Goal: Task Accomplishment & Management: Complete application form

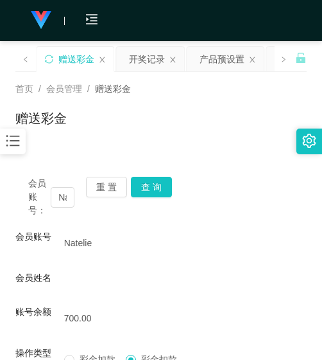
scroll to position [83, 0]
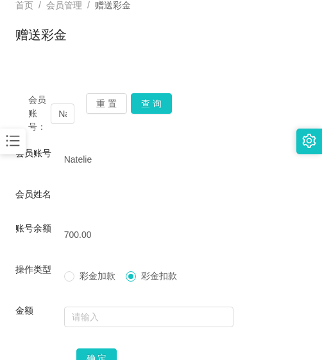
click at [24, 137] on div at bounding box center [13, 141] width 26 height 26
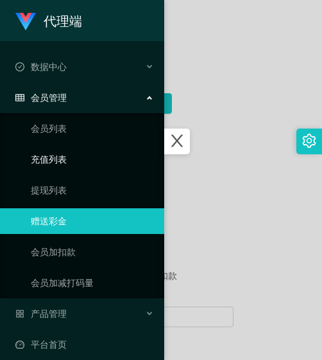
scroll to position [10, 0]
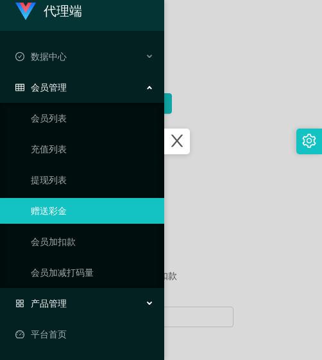
click at [44, 302] on span "产品管理" at bounding box center [40, 303] width 51 height 10
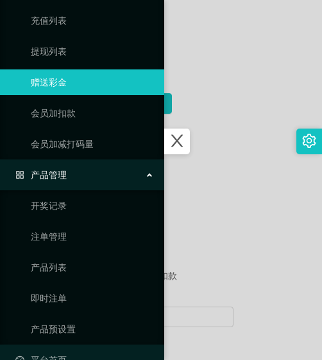
scroll to position [164, 0]
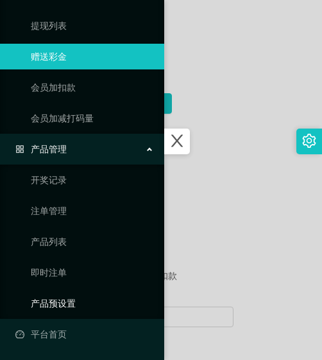
click at [44, 302] on link "产品预设置" at bounding box center [92, 303] width 123 height 26
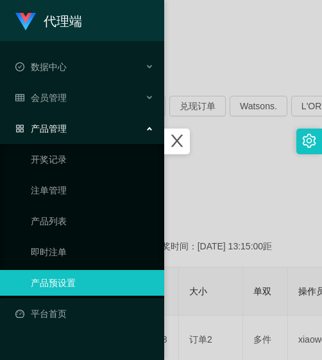
click at [240, 147] on div at bounding box center [161, 180] width 322 height 360
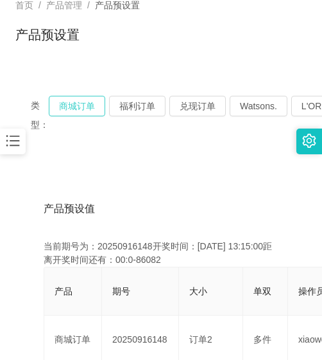
click at [82, 112] on button "商城订单" at bounding box center [77, 106] width 57 height 21
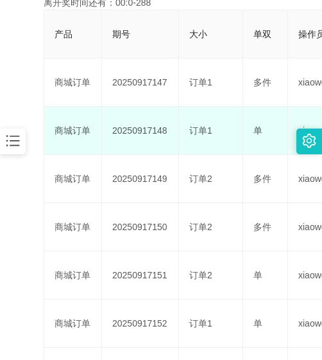
scroll to position [276, 0]
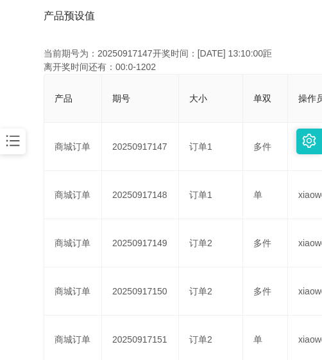
click at [21, 134] on icon "图标: bars" at bounding box center [12, 140] width 17 height 17
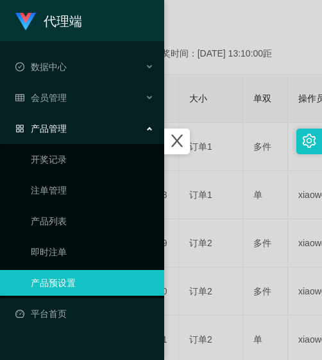
click at [57, 127] on span "产品管理" at bounding box center [40, 128] width 51 height 10
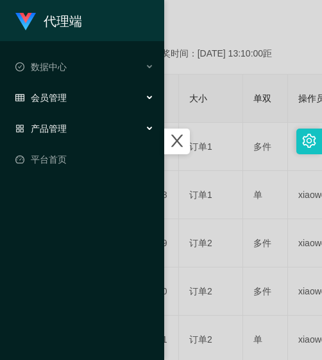
click at [54, 106] on div "会员管理" at bounding box center [82, 98] width 164 height 26
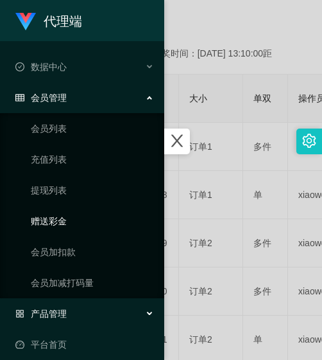
click at [69, 226] on link "赠送彩金" at bounding box center [92, 221] width 123 height 26
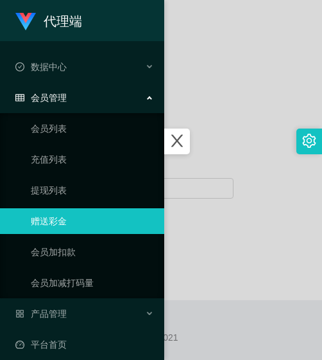
click at [213, 89] on div at bounding box center [161, 180] width 322 height 360
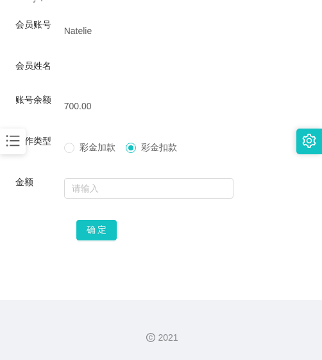
scroll to position [19, 0]
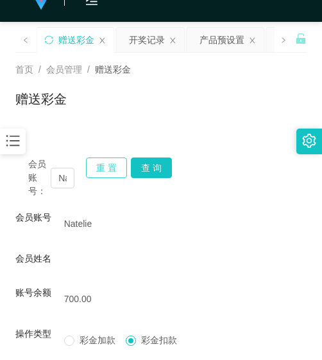
click at [112, 166] on button "重 置" at bounding box center [106, 167] width 41 height 21
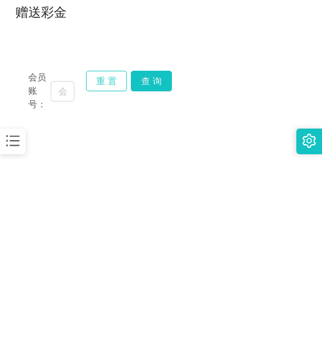
scroll to position [83, 0]
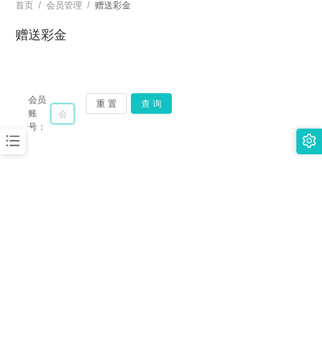
click at [51, 110] on input "text" at bounding box center [63, 113] width 24 height 21
paste input "gan1"
type input "gan1"
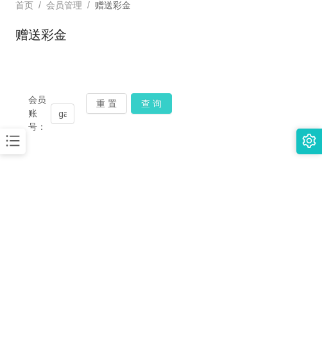
drag, startPoint x: 146, startPoint y: 105, endPoint x: 136, endPoint y: 94, distance: 15.0
click at [146, 105] on button "查 询" at bounding box center [151, 103] width 41 height 21
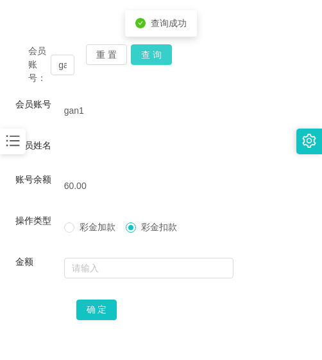
scroll to position [212, 0]
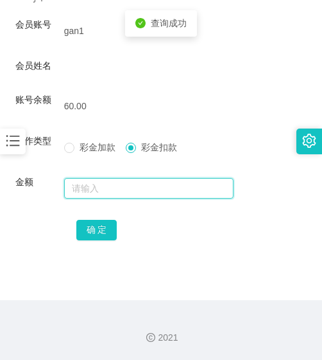
click at [107, 188] on input "text" at bounding box center [149, 188] width 170 height 21
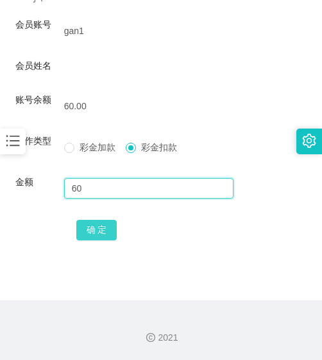
type input "60"
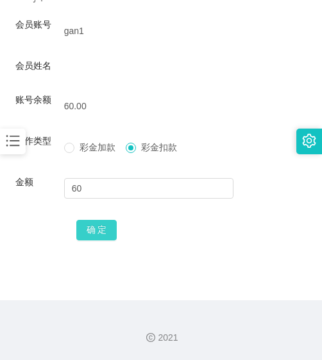
click at [110, 227] on button "确 定" at bounding box center [96, 230] width 41 height 21
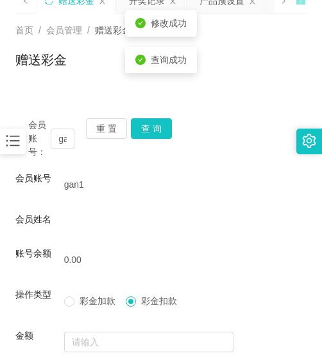
scroll to position [19, 0]
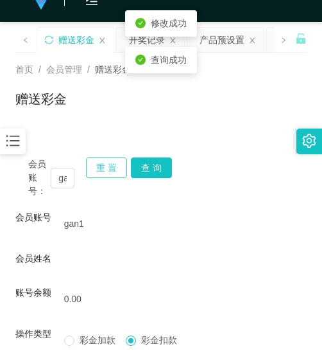
click at [100, 173] on button "重 置" at bounding box center [106, 167] width 41 height 21
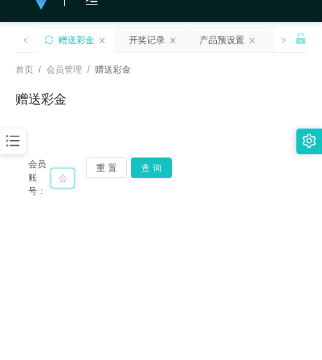
click at [64, 186] on input "text" at bounding box center [63, 178] width 24 height 21
paste input "WYY"
type input "WYY"
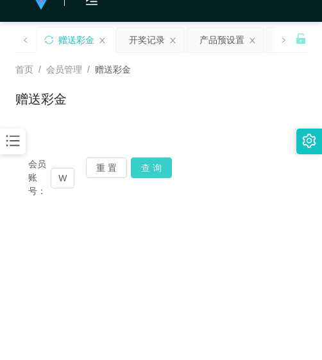
click at [146, 159] on button "查 询" at bounding box center [151, 167] width 41 height 21
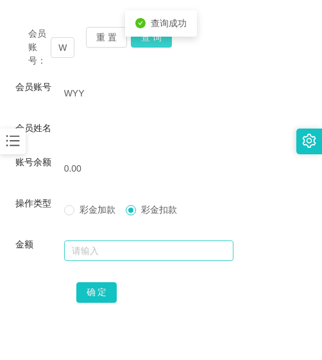
scroll to position [148, 0]
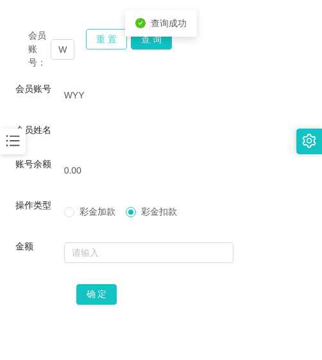
click at [102, 48] on button "重 置" at bounding box center [106, 39] width 41 height 21
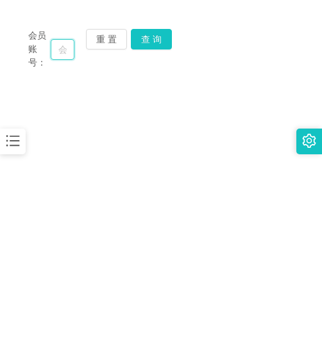
click at [58, 47] on input "text" at bounding box center [63, 49] width 24 height 21
paste input "8711"
type input "8711"
click at [152, 39] on button "查 询" at bounding box center [151, 39] width 41 height 21
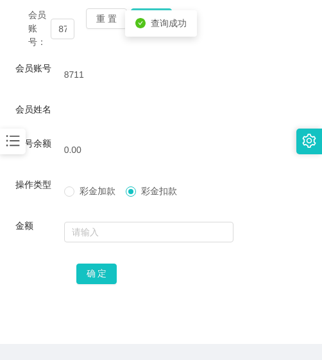
scroll to position [148, 0]
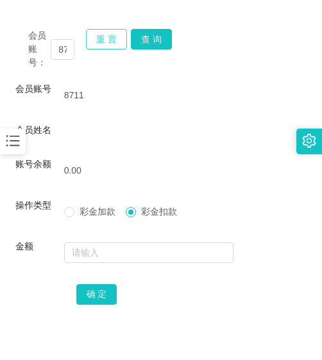
drag, startPoint x: 106, startPoint y: 42, endPoint x: 98, endPoint y: 52, distance: 12.8
click at [106, 42] on button "重 置" at bounding box center [106, 39] width 41 height 21
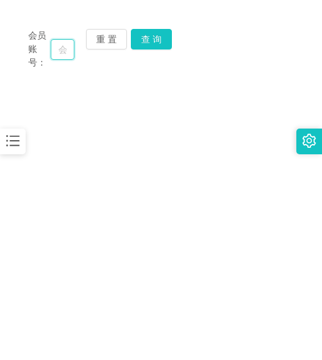
click at [53, 52] on input "text" at bounding box center [63, 49] width 24 height 21
paste input "VPE433"
type input "VPE433"
click at [153, 49] on button "查 询" at bounding box center [151, 39] width 41 height 21
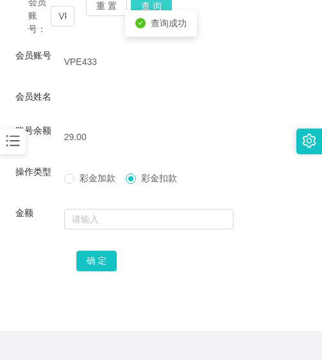
scroll to position [212, 0]
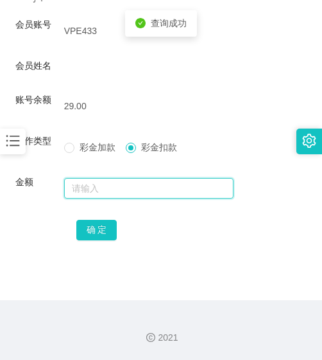
click at [139, 188] on input "text" at bounding box center [149, 188] width 170 height 21
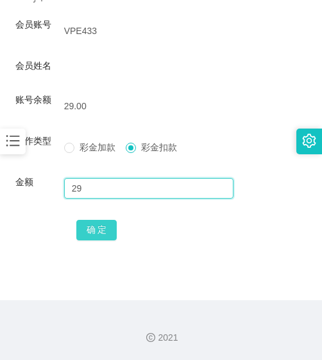
type input "29"
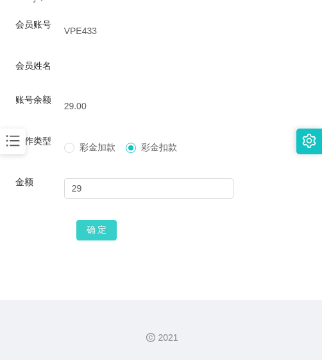
click at [106, 222] on button "确 定" at bounding box center [96, 230] width 41 height 21
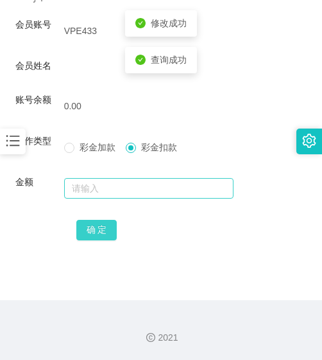
scroll to position [83, 0]
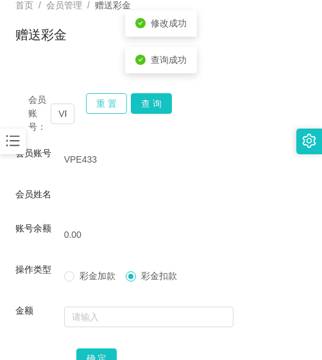
click at [103, 110] on button "重 置" at bounding box center [106, 103] width 41 height 21
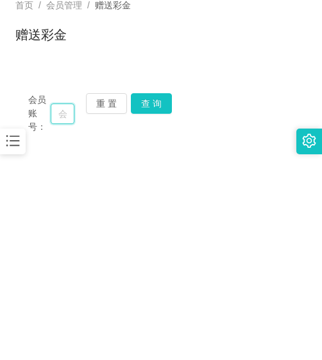
drag, startPoint x: 62, startPoint y: 116, endPoint x: 74, endPoint y: 116, distance: 11.6
click at [62, 116] on input "text" at bounding box center [63, 113] width 24 height 21
paste input "cyclone"
type input "cyclone"
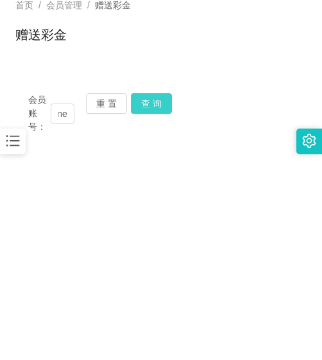
click at [137, 108] on button "查 询" at bounding box center [151, 103] width 41 height 21
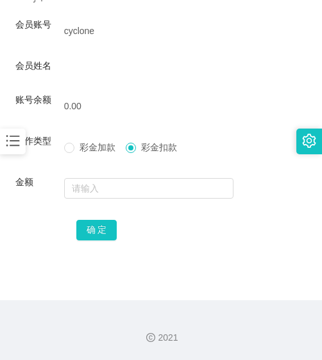
scroll to position [83, 0]
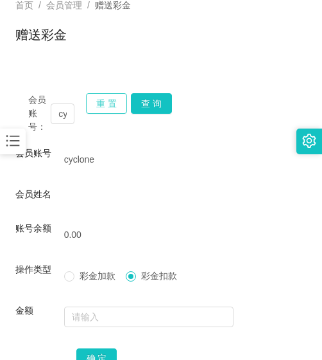
click at [98, 107] on button "重 置" at bounding box center [106, 103] width 41 height 21
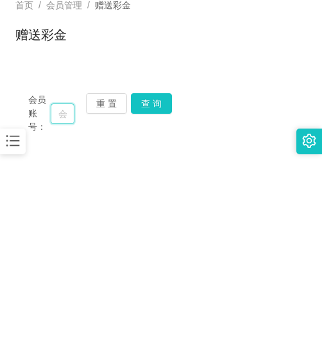
click at [69, 118] on input "text" at bounding box center [63, 113] width 24 height 21
paste input "69766976"
type input "69766976"
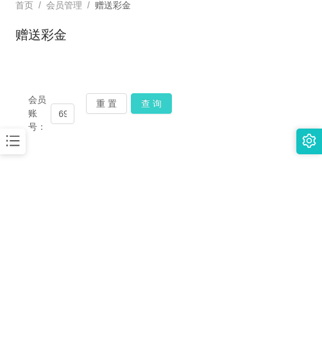
click at [153, 111] on button "查 询" at bounding box center [151, 103] width 41 height 21
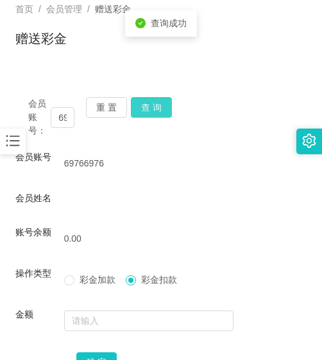
scroll to position [19, 0]
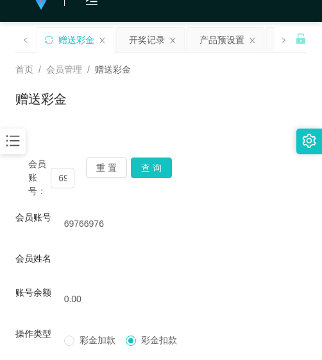
click at [8, 144] on icon "图标: bars" at bounding box center [12, 140] width 17 height 17
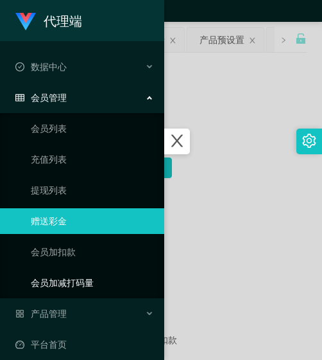
scroll to position [10, 0]
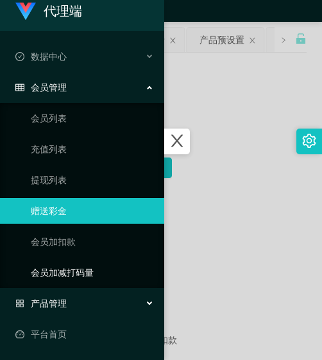
click at [67, 293] on div "产品管理" at bounding box center [82, 303] width 164 height 26
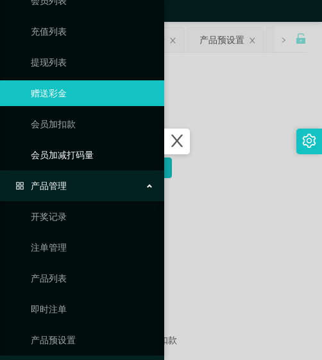
scroll to position [164, 0]
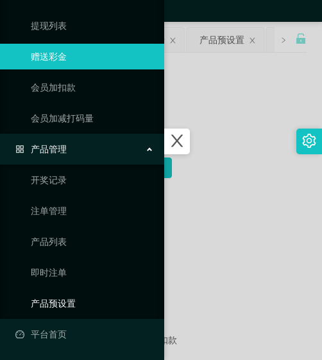
click at [67, 297] on link "产品预设置" at bounding box center [92, 303] width 123 height 26
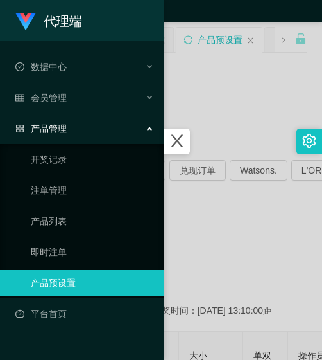
click at [214, 129] on div at bounding box center [161, 180] width 322 height 360
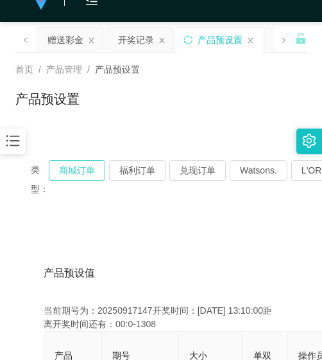
click at [82, 170] on button "商城订单" at bounding box center [77, 170] width 57 height 21
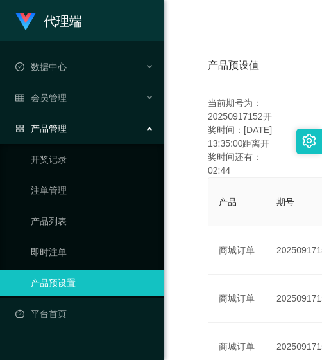
scroll to position [213, 0]
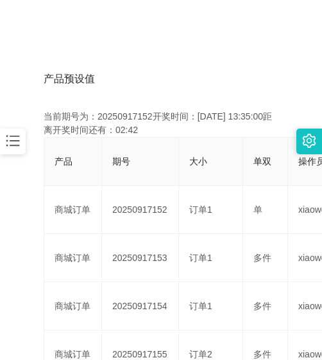
click at [10, 139] on icon "图标: bars" at bounding box center [12, 140] width 17 height 17
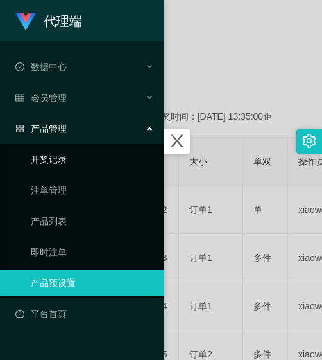
click at [31, 165] on link "开奖记录" at bounding box center [92, 159] width 123 height 26
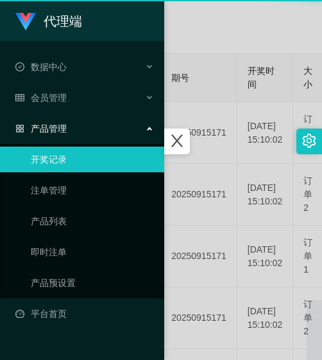
scroll to position [212, 0]
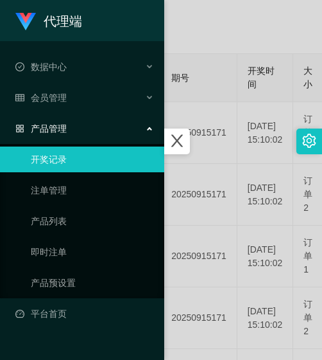
click at [199, 35] on div at bounding box center [161, 180] width 322 height 360
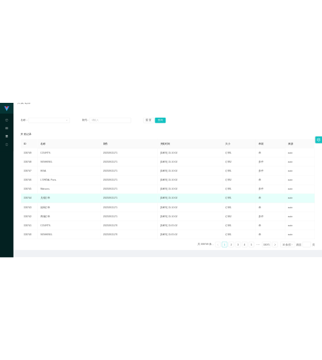
scroll to position [152, 0]
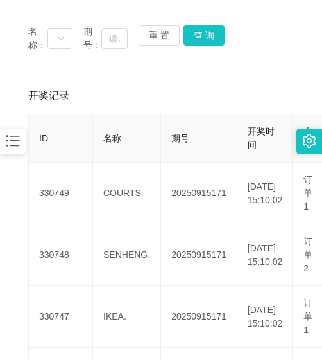
click at [10, 147] on icon "图标: bars" at bounding box center [12, 140] width 17 height 17
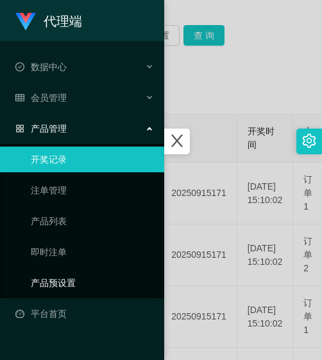
click at [71, 281] on link "产品预设置" at bounding box center [92, 283] width 123 height 26
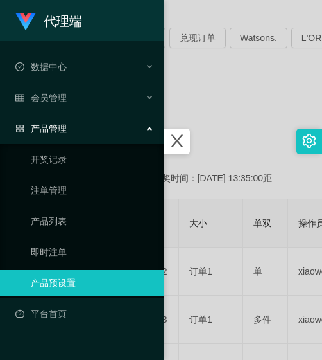
click at [216, 128] on div at bounding box center [161, 180] width 322 height 360
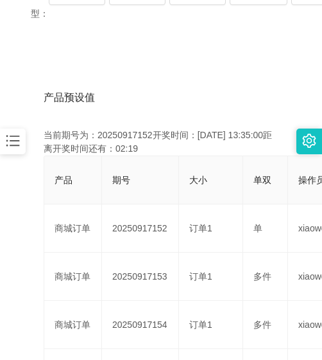
scroll to position [216, 0]
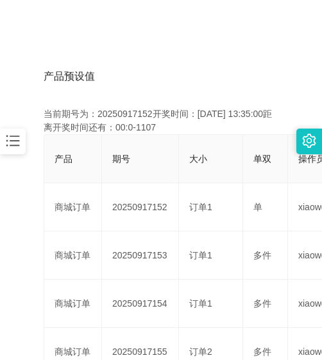
click at [15, 137] on icon "图标: bars" at bounding box center [12, 140] width 13 height 11
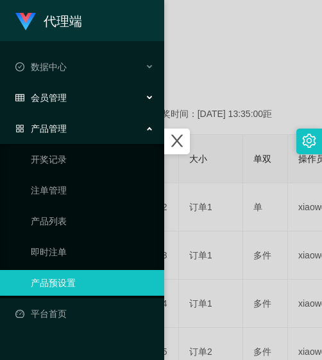
click at [56, 93] on span "会员管理" at bounding box center [40, 97] width 51 height 10
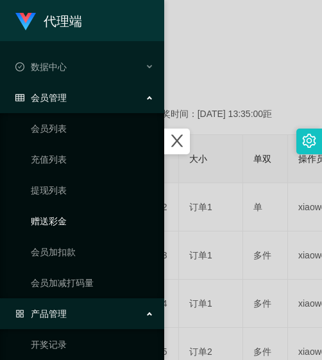
click at [69, 217] on link "赠送彩金" at bounding box center [92, 221] width 123 height 26
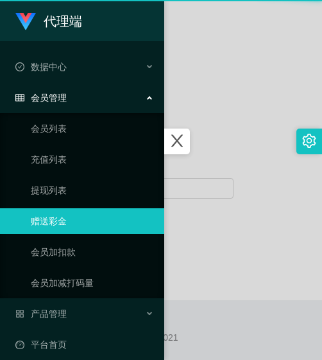
scroll to position [212, 0]
click at [191, 76] on div at bounding box center [161, 180] width 322 height 360
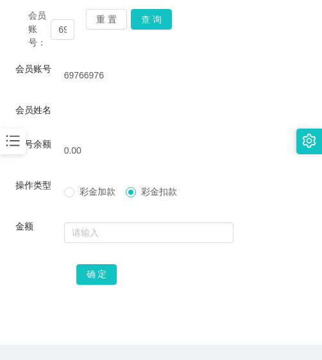
scroll to position [148, 0]
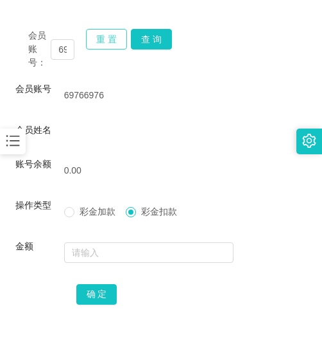
drag, startPoint x: 97, startPoint y: 50, endPoint x: 97, endPoint y: 43, distance: 7.1
click at [97, 46] on div "重 置 查 询" at bounding box center [109, 49] width 46 height 40
click at [97, 43] on button "重 置" at bounding box center [106, 39] width 41 height 21
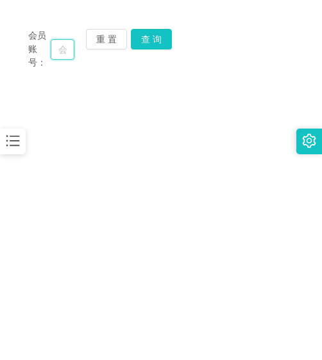
click at [53, 47] on input "text" at bounding box center [63, 49] width 24 height 21
paste input "WYY"
type input "WYY"
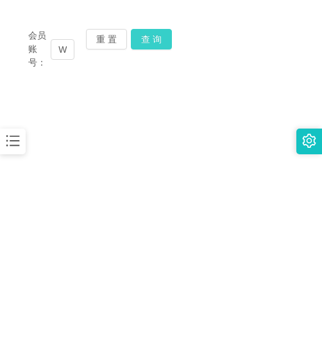
click at [146, 39] on button "查 询" at bounding box center [151, 39] width 41 height 21
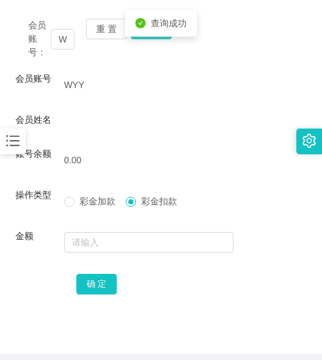
scroll to position [148, 0]
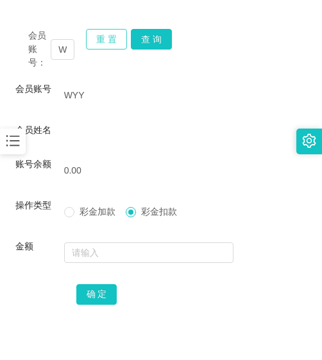
drag, startPoint x: 118, startPoint y: 39, endPoint x: 105, endPoint y: 46, distance: 14.7
click at [118, 39] on button "重 置" at bounding box center [106, 39] width 41 height 21
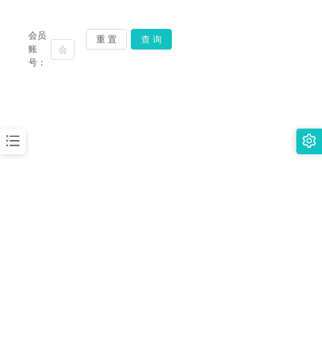
click at [74, 53] on div "会员账号： 重 置 查 询" at bounding box center [161, 49] width 292 height 40
click at [68, 51] on input "text" at bounding box center [63, 49] width 24 height 21
paste input "8711"
type input "8711"
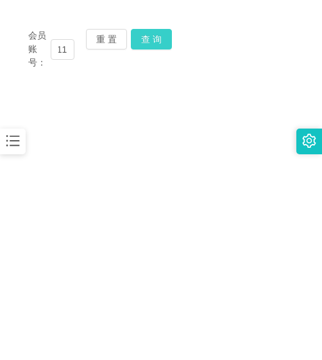
scroll to position [0, 0]
click at [143, 35] on button "查 询" at bounding box center [151, 39] width 41 height 21
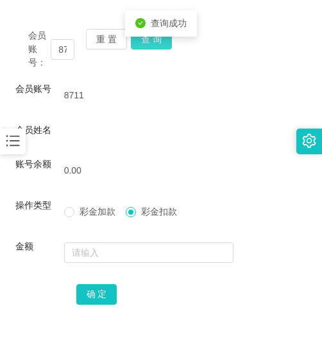
scroll to position [212, 0]
